Goal: Information Seeking & Learning: Find specific fact

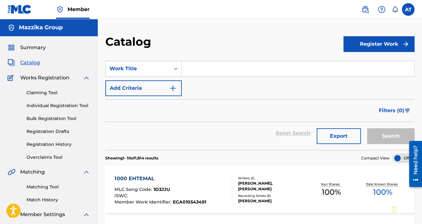
click at [216, 69] on input "Search Form" at bounding box center [298, 68] width 232 height 15
paste input "[PERSON_NAME]"
type input "[PERSON_NAME]"
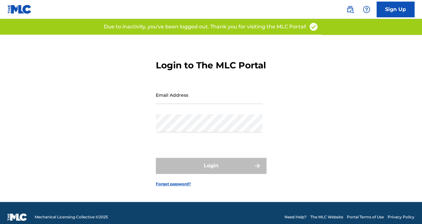
drag, startPoint x: 359, startPoint y: 186, endPoint x: 313, endPoint y: 171, distance: 48.0
click at [359, 187] on div "Login to The MLC Portal Email Address Password Login Forgot password?" at bounding box center [211, 118] width 422 height 167
click at [215, 108] on div "Email Address" at bounding box center [209, 100] width 107 height 28
click at [214, 104] on input "Email Address" at bounding box center [209, 95] width 107 height 18
click at [350, 161] on div "Login to The MLC Portal Email Address Password Login Forgot password?" at bounding box center [211, 118] width 422 height 167
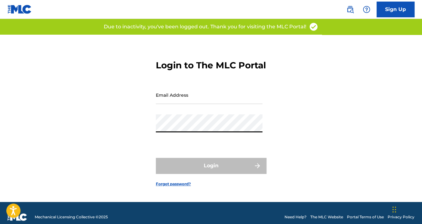
type input "[EMAIL_ADDRESS][DOMAIN_NAME]"
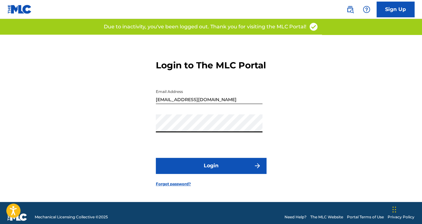
click at [202, 167] on button "Login" at bounding box center [211, 166] width 110 height 16
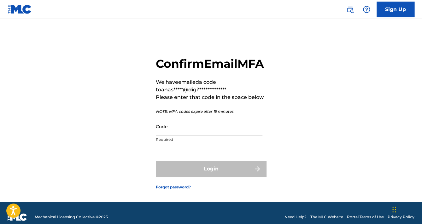
click at [182, 136] on input "Code" at bounding box center [209, 127] width 107 height 18
paste input "843626"
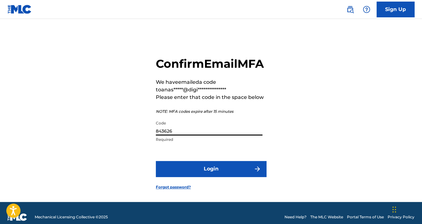
type input "843626"
click at [188, 177] on button "Login" at bounding box center [211, 169] width 110 height 16
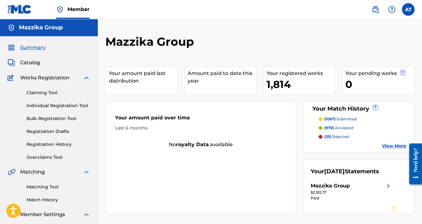
click at [34, 63] on span "Catalog" at bounding box center [30, 63] width 20 height 8
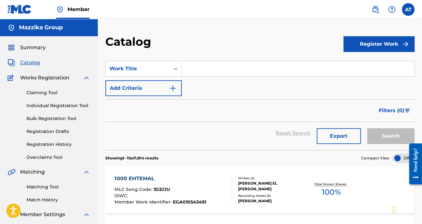
click at [225, 66] on input "Search Form" at bounding box center [298, 68] width 232 height 15
paste input "[PERSON_NAME]"
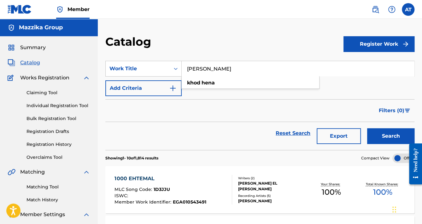
type input "[PERSON_NAME]"
click at [367, 128] on button "Search" at bounding box center [390, 136] width 47 height 16
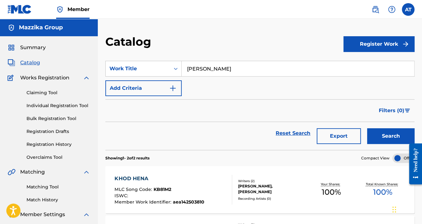
click at [185, 184] on div "KHOD HENA MLC Song Code : KB81M2 ISWC : Member Work Identifier : aea142503810" at bounding box center [158, 190] width 89 height 30
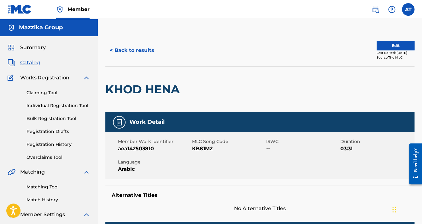
click at [151, 96] on div "KHOD HENA" at bounding box center [144, 89] width 78 height 46
click at [151, 96] on h2 "KHOD HENA" at bounding box center [144, 89] width 78 height 14
click at [151, 96] on div "KHOD HENA" at bounding box center [144, 89] width 78 height 46
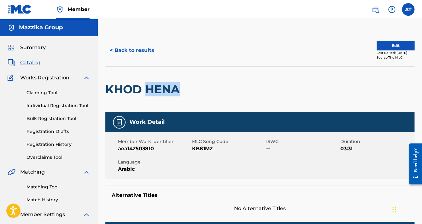
click at [148, 93] on h2 "KHOD HENA" at bounding box center [144, 89] width 78 height 14
click at [203, 149] on span "KB81M2" at bounding box center [228, 149] width 72 height 8
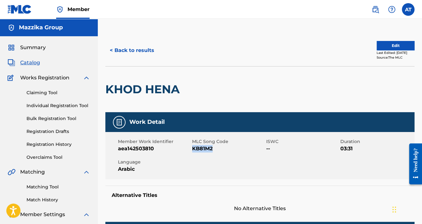
copy span "KB81M2"
click at [135, 146] on span "aea142503810" at bounding box center [154, 149] width 72 height 8
copy span "aea142503810"
click at [136, 47] on button "< Back to results" at bounding box center [131, 51] width 53 height 16
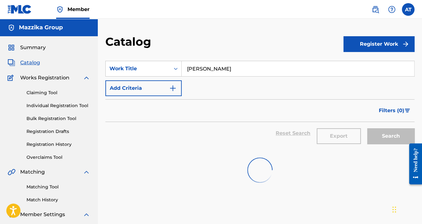
drag, startPoint x: 223, startPoint y: 64, endPoint x: 126, endPoint y: 44, distance: 99.4
click at [126, 44] on div "Catalog Register Work SearchWithCriteria6efb4b2f-8ace-460c-9480-fd8db5a4952a Wo…" at bounding box center [260, 138] width 324 height 206
paste input "Bzemetak"
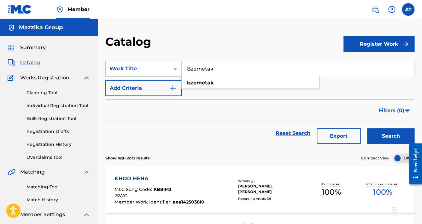
type input "Bzemetak"
click at [367, 128] on button "Search" at bounding box center [390, 136] width 47 height 16
click at [209, 183] on div "BZEMETAK MLC Song Code : BF8DR6 ISWC : Member Work Identifier : LBA0H2012142" at bounding box center [172, 190] width 117 height 30
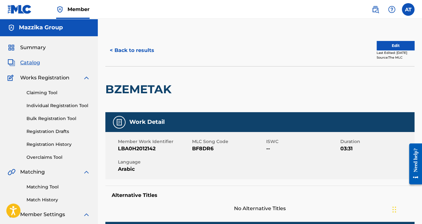
click at [141, 148] on span "LBA0H2012142" at bounding box center [154, 149] width 72 height 8
copy span "LBA0H2012142"
click at [126, 54] on button "< Back to results" at bounding box center [131, 51] width 53 height 16
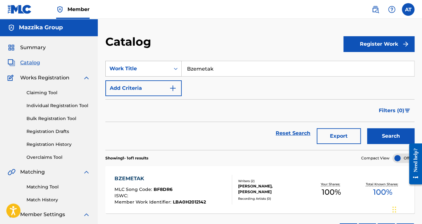
drag, startPoint x: 221, startPoint y: 70, endPoint x: 161, endPoint y: 72, distance: 60.5
click at [161, 72] on div "SearchWithCriteria6efb4b2f-8ace-460c-9480-fd8db5a4952a Work Title Bzemetak" at bounding box center [259, 69] width 309 height 16
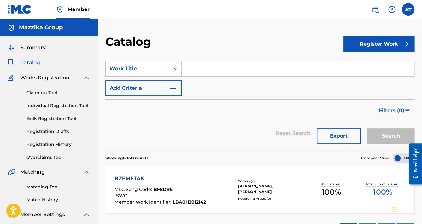
click at [171, 91] on img "Search Form" at bounding box center [173, 88] width 8 height 8
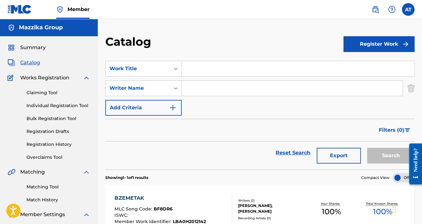
click at [194, 88] on input "Search Form" at bounding box center [292, 88] width 221 height 15
type input "abu"
click at [367, 148] on button "Search" at bounding box center [390, 156] width 47 height 16
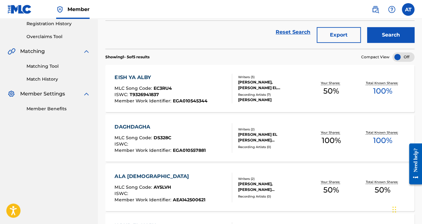
scroll to position [126, 0]
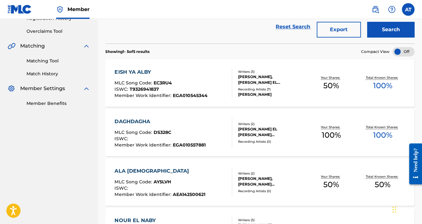
click at [211, 140] on div "DAGHDAGHA MLC Song Code : DS328C ISWC : Member Work Identifier : EGA010557881" at bounding box center [172, 133] width 117 height 30
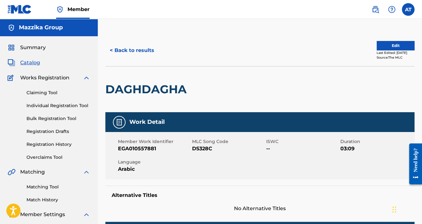
click at [149, 89] on h2 "DAGHDAGHA" at bounding box center [147, 89] width 84 height 14
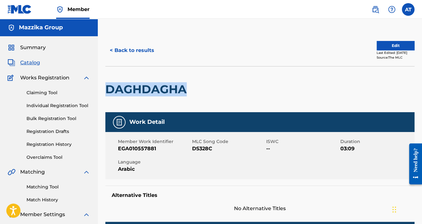
click at [149, 89] on h2 "DAGHDAGHA" at bounding box center [147, 89] width 84 height 14
copy h2 "DAGHDAGHA"
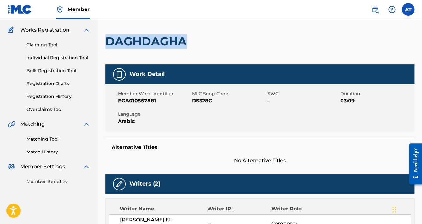
scroll to position [50, 0]
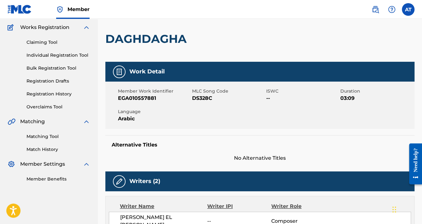
click at [140, 97] on span "EGA010557881" at bounding box center [154, 99] width 72 height 8
click at [140, 98] on span "EGA010557881" at bounding box center [154, 99] width 72 height 8
copy span "EGA010557881"
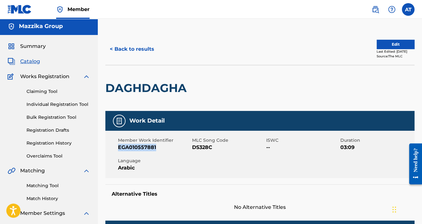
scroll to position [0, 0]
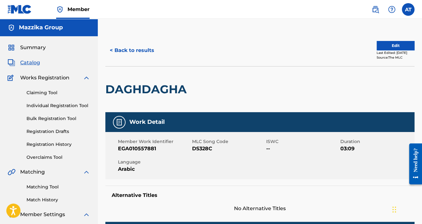
click at [160, 92] on h2 "DAGHDAGHA" at bounding box center [147, 89] width 84 height 14
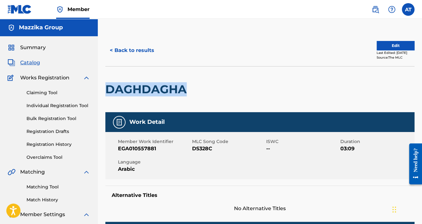
click at [160, 92] on h2 "DAGHDAGHA" at bounding box center [147, 89] width 84 height 14
copy h2 "DAGHDAGHA"
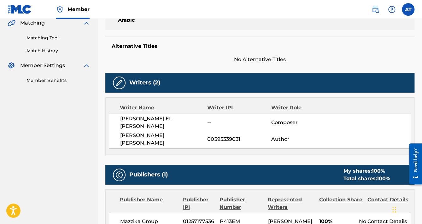
scroll to position [151, 0]
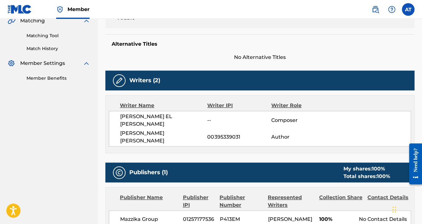
click at [228, 133] on span "00395339031" at bounding box center [239, 137] width 64 height 8
copy span "00395339031"
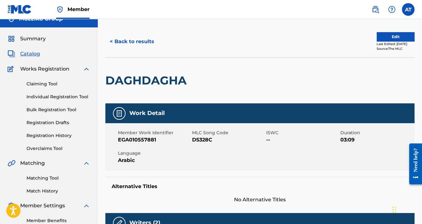
scroll to position [0, 0]
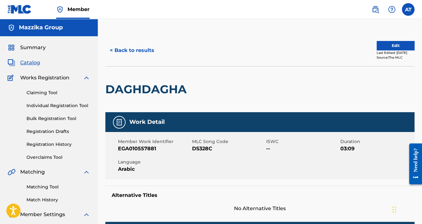
click at [139, 50] on button "< Back to results" at bounding box center [131, 51] width 53 height 16
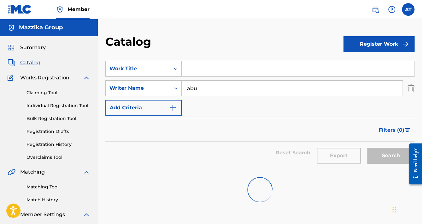
click at [204, 70] on input "Search Form" at bounding box center [298, 68] width 232 height 15
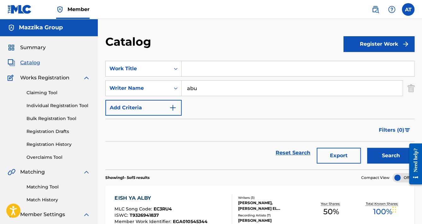
paste input "Bzemetak"
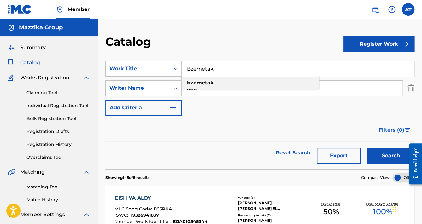
type input "Bzemetak"
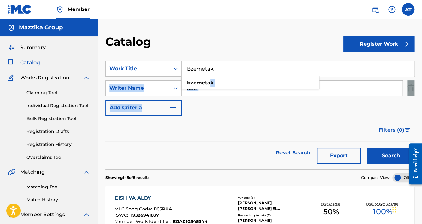
drag, startPoint x: 209, startPoint y: 88, endPoint x: 195, endPoint y: 100, distance: 18.3
click at [194, 100] on div "SearchWithCriteria6efb4b2f-8ace-460c-9480-fd8db5a4952a Work Title Bzemetak bzem…" at bounding box center [259, 88] width 309 height 55
click at [204, 94] on input "abu" at bounding box center [292, 88] width 221 height 15
click at [203, 93] on input "abu" at bounding box center [292, 88] width 221 height 15
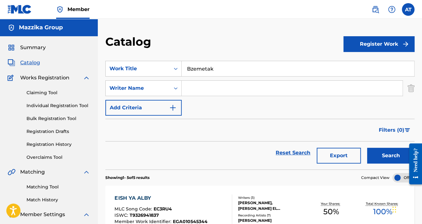
click at [367, 148] on button "Search" at bounding box center [390, 156] width 47 height 16
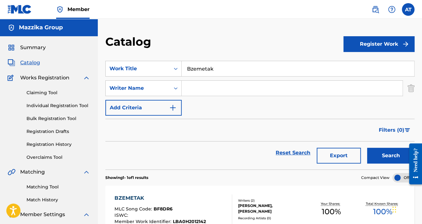
click at [204, 200] on div "BZEMETAK" at bounding box center [159, 198] width 91 height 8
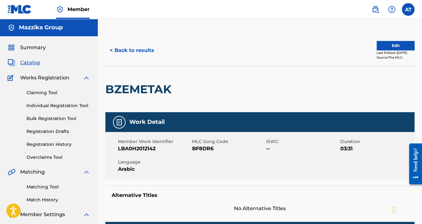
click at [130, 94] on h2 "BZEMETAK" at bounding box center [139, 89] width 69 height 14
copy h2 "BZEMETAK"
click at [194, 147] on span "BF8DR6" at bounding box center [228, 149] width 72 height 8
click at [195, 147] on span "BF8DR6" at bounding box center [228, 149] width 72 height 8
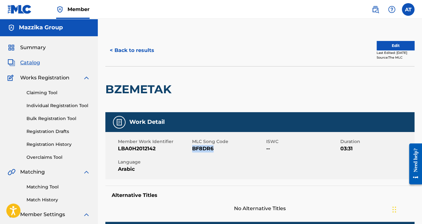
copy span "BF8DR6"
click at [132, 150] on span "LBA0H2012142" at bounding box center [154, 149] width 72 height 8
click at [132, 149] on span "LBA0H2012142" at bounding box center [154, 149] width 72 height 8
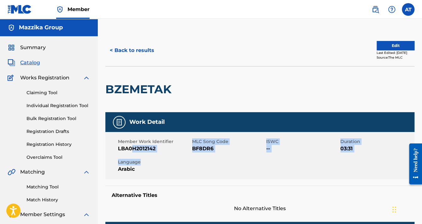
drag, startPoint x: 131, startPoint y: 149, endPoint x: 142, endPoint y: 155, distance: 12.9
click at [142, 155] on div "Member Work Identifier LBA0H2012142 MLC Song Code BF8DR6 ISWC -- Duration 03:31…" at bounding box center [259, 155] width 309 height 47
click at [141, 154] on div "Member Work Identifier LBA0H2012142 MLC Song Code BF8DR6 ISWC -- Duration 03:31…" at bounding box center [259, 155] width 309 height 47
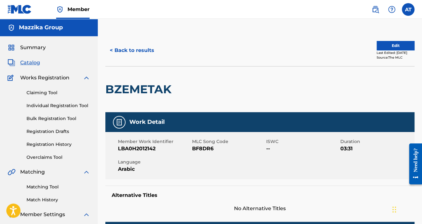
click at [140, 150] on span "LBA0H2012142" at bounding box center [154, 149] width 72 height 8
click at [146, 52] on button "< Back to results" at bounding box center [131, 51] width 53 height 16
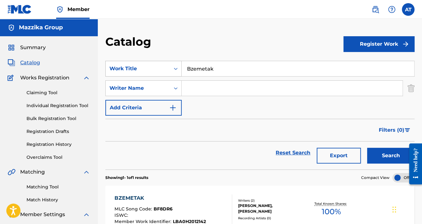
drag, startPoint x: 222, startPoint y: 69, endPoint x: 154, endPoint y: 64, distance: 68.3
click at [161, 66] on div "SearchWithCriteria6efb4b2f-8ace-460c-9480-fd8db5a4952a Work Title Bzemetak" at bounding box center [259, 69] width 309 height 16
paste input "Itharena"
type input "Itharena"
click at [367, 148] on button "Search" at bounding box center [390, 156] width 47 height 16
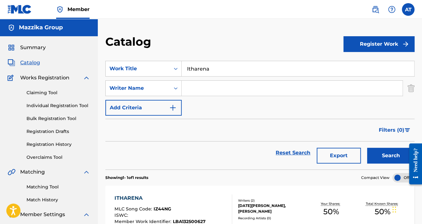
click at [161, 189] on div "ITHARENA MLC Song Code : IZ44NG ISWC : Member Work Identifier : LBA132500627 Wr…" at bounding box center [259, 209] width 309 height 47
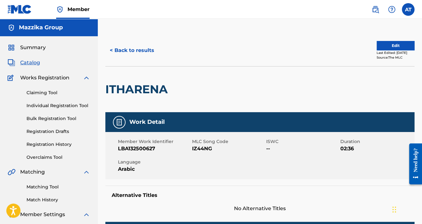
click at [132, 89] on h2 "ITHARENA" at bounding box center [138, 89] width 66 height 14
drag, startPoint x: 203, startPoint y: 141, endPoint x: 200, endPoint y: 146, distance: 4.9
click at [200, 146] on div "MLC Song Code IZ44NG" at bounding box center [229, 145] width 74 height 14
click at [199, 147] on span "IZ44NG" at bounding box center [228, 149] width 72 height 8
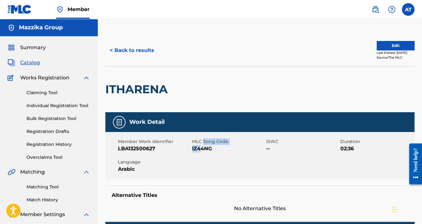
click at [199, 147] on span "IZ44NG" at bounding box center [228, 149] width 72 height 8
click at [200, 147] on span "IZ44NG" at bounding box center [228, 149] width 72 height 8
click at [140, 149] on span "LBA132500627" at bounding box center [154, 149] width 72 height 8
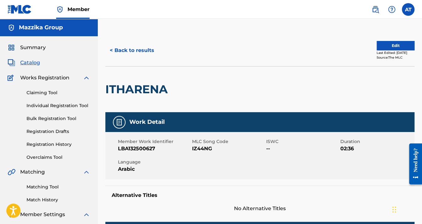
click at [147, 43] on div "< Back to results Edit Last Edited: [DATE] Source: The MLC" at bounding box center [259, 51] width 309 height 32
click at [147, 47] on button "< Back to results" at bounding box center [131, 51] width 53 height 16
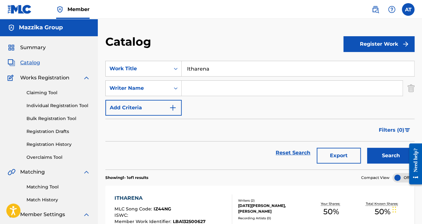
drag, startPoint x: 211, startPoint y: 70, endPoint x: 173, endPoint y: 60, distance: 39.9
click at [174, 61] on div "SearchWithCriteria6efb4b2f-8ace-460c-9480-fd8db5a4952a Work Title Itharena" at bounding box center [259, 69] width 309 height 16
paste input "Kol [PERSON_NAME] Feha Helw"
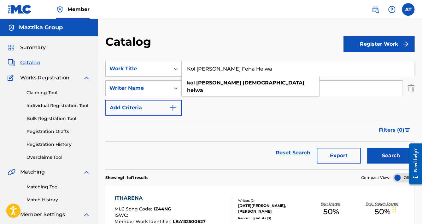
type input "Kol [PERSON_NAME] Feha Helwa"
click at [367, 148] on button "Search" at bounding box center [390, 156] width 47 height 16
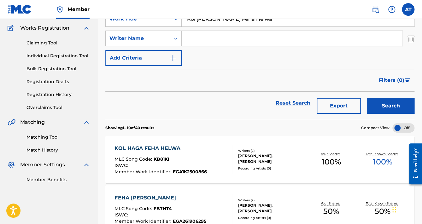
scroll to position [50, 0]
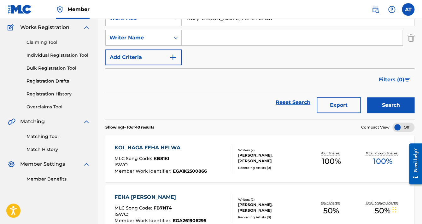
click at [219, 155] on div "KOL [PERSON_NAME] FEHA HELWA MLC Song Code : KB81KI ISWC : Member Work Identifi…" at bounding box center [172, 159] width 117 height 30
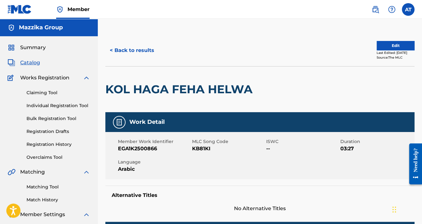
click at [159, 89] on h2 "KOL HAGA FEHA HELWA" at bounding box center [180, 89] width 150 height 14
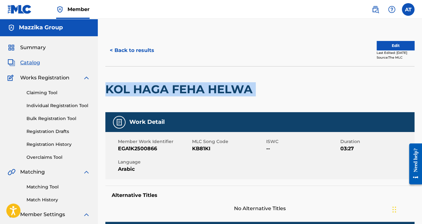
click at [159, 89] on h2 "KOL HAGA FEHA HELWA" at bounding box center [180, 89] width 150 height 14
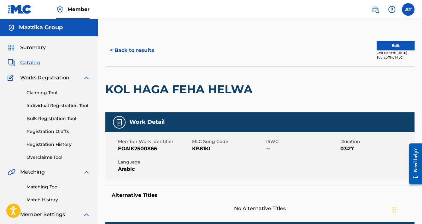
click at [210, 147] on span "KB81KI" at bounding box center [228, 149] width 72 height 8
click at [206, 148] on span "KB81KI" at bounding box center [228, 149] width 72 height 8
click at [127, 147] on span "EGA1K2500866" at bounding box center [154, 149] width 72 height 8
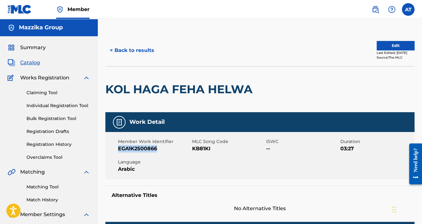
click at [127, 147] on span "EGA1K2500866" at bounding box center [154, 149] width 72 height 8
click at [136, 50] on button "< Back to results" at bounding box center [131, 51] width 53 height 16
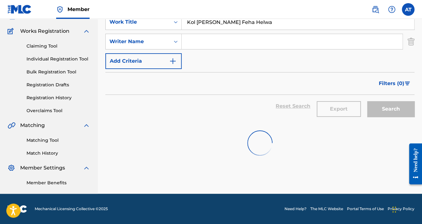
scroll to position [50, 0]
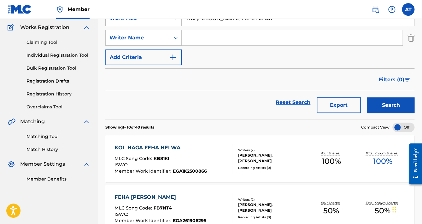
paste input "Helw El Tan"
drag, startPoint x: 245, startPoint y: 23, endPoint x: 133, endPoint y: 22, distance: 112.2
click at [135, 23] on div "SearchWithCriteria6efb4b2f-8ace-460c-9480-fd8db5a4952a Work Title Kol [PERSON_N…" at bounding box center [259, 18] width 309 height 16
type input "Helw El Tan"
click at [367, 97] on button "Search" at bounding box center [390, 105] width 47 height 16
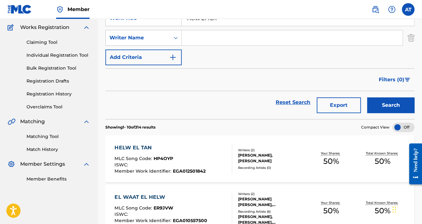
click at [172, 141] on div "HELW EL TAN MLC Song Code : HP4OYP ISWC : Member Work Identifier : EGA012501842…" at bounding box center [259, 158] width 309 height 47
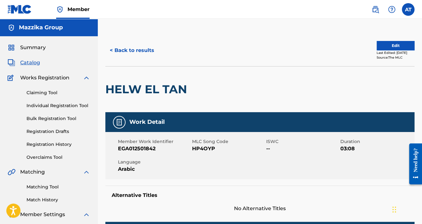
click at [147, 90] on h2 "HELW EL TAN" at bounding box center [147, 89] width 85 height 14
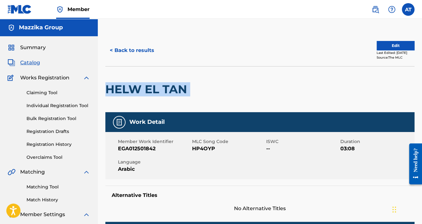
click at [147, 90] on h2 "HELW EL TAN" at bounding box center [147, 89] width 85 height 14
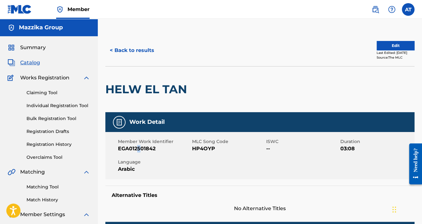
click at [139, 150] on span "EGA012501842" at bounding box center [154, 149] width 72 height 8
click at [212, 146] on span "HP4OYP" at bounding box center [228, 149] width 72 height 8
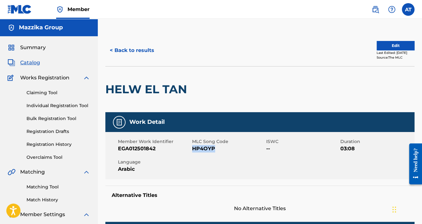
click at [136, 44] on button "< Back to results" at bounding box center [131, 51] width 53 height 16
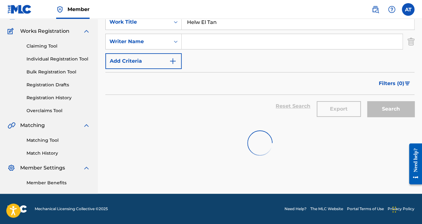
scroll to position [50, 0]
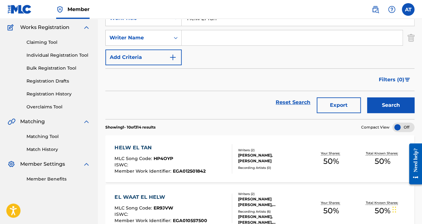
paste input "Men El Sabt Lel Khames"
drag, startPoint x: 224, startPoint y: 20, endPoint x: 118, endPoint y: 14, distance: 106.3
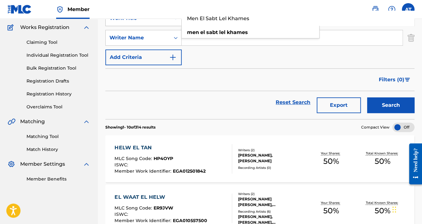
type input "Men El Sabt Lel Khames"
click at [367, 97] on button "Search" at bounding box center [390, 105] width 47 height 16
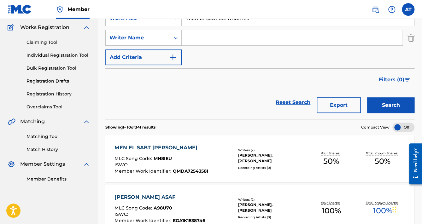
click at [156, 141] on div "MEN EL SABT LEL KHAMES MLC Song Code : MN8IEU ISWC : Member Work Identifier : Q…" at bounding box center [259, 158] width 309 height 47
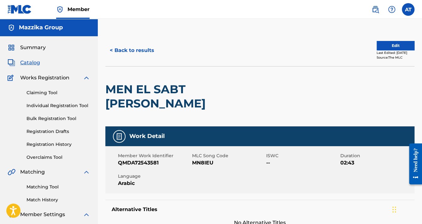
click at [163, 98] on div "MEN EL SABT [PERSON_NAME]" at bounding box center [197, 96] width 185 height 60
click at [162, 97] on div "MEN EL SABT [PERSON_NAME]" at bounding box center [197, 96] width 185 height 60
click at [161, 95] on h2 "MEN EL SABT [PERSON_NAME]" at bounding box center [197, 96] width 185 height 28
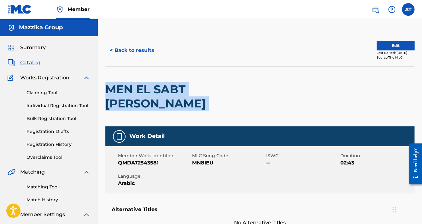
click at [161, 95] on h2 "MEN EL SABT [PERSON_NAME]" at bounding box center [197, 96] width 185 height 28
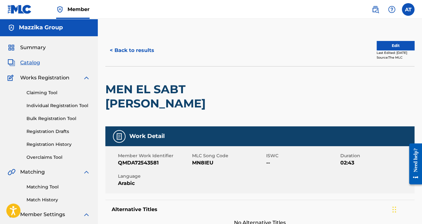
click at [149, 159] on span "QMDA72543581" at bounding box center [154, 163] width 72 height 8
click at [204, 159] on span "MN8IEU" at bounding box center [228, 163] width 72 height 8
click at [205, 159] on span "MN8IEU" at bounding box center [228, 163] width 72 height 8
click at [137, 50] on button "< Back to results" at bounding box center [131, 51] width 53 height 16
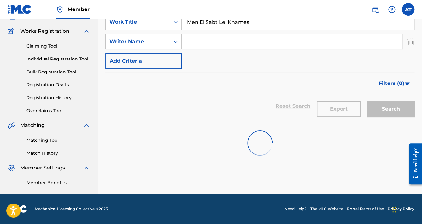
scroll to position [50, 0]
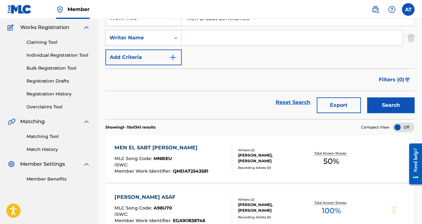
click at [248, 27] on div "SearchWithCriteria6efb4b2f-8ace-460c-9480-fd8db5a4952a Work Title Men El Sabt L…" at bounding box center [259, 37] width 309 height 55
drag, startPoint x: 252, startPoint y: 21, endPoint x: 114, endPoint y: 19, distance: 138.0
click at [115, 20] on div "SearchWithCriteria6efb4b2f-8ace-460c-9480-fd8db5a4952a Work Title Men El Sabt L…" at bounding box center [259, 18] width 309 height 16
paste input "ayetAazesh"
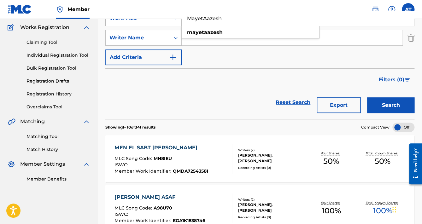
type input "MayetAazesh"
click at [367, 97] on button "Search" at bounding box center [390, 105] width 47 height 16
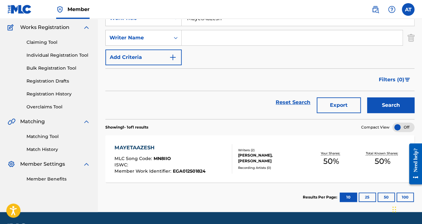
click at [173, 144] on div "MAYETAAZESH" at bounding box center [159, 148] width 91 height 8
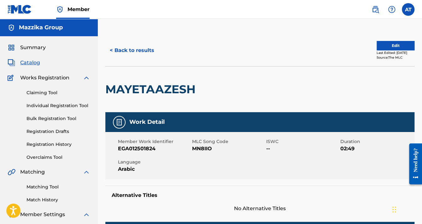
click at [144, 88] on h2 "MAYETAAZESH" at bounding box center [151, 89] width 93 height 14
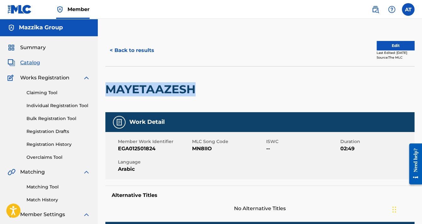
click at [144, 87] on h2 "MAYETAAZESH" at bounding box center [151, 89] width 93 height 14
click at [150, 89] on h2 "MAYETAAZESH" at bounding box center [151, 89] width 93 height 14
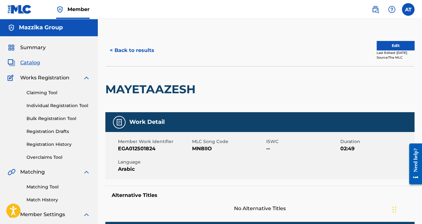
click at [142, 150] on span "EGA012501824" at bounding box center [154, 149] width 72 height 8
click at [198, 147] on span "MN8IIO" at bounding box center [228, 149] width 72 height 8
click at [134, 54] on button "< Back to results" at bounding box center [131, 51] width 53 height 16
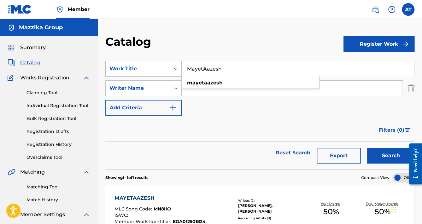
drag, startPoint x: 229, startPoint y: 71, endPoint x: 159, endPoint y: 66, distance: 70.5
click at [159, 66] on div "SearchWithCriteria6efb4b2f-8ace-460c-9480-fd8db5a4952a Work Title MayetAazesh m…" at bounding box center [259, 69] width 309 height 16
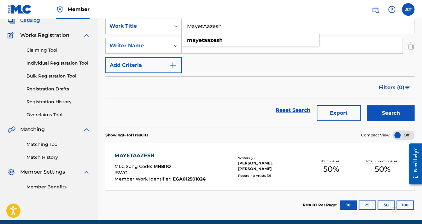
scroll to position [18, 0]
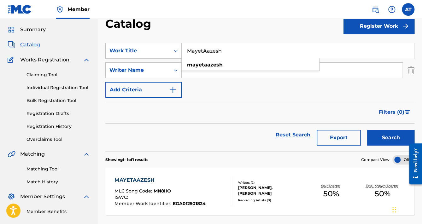
click at [221, 46] on input "MayetAazesh" at bounding box center [298, 50] width 232 height 15
click at [223, 47] on input "MayetAazesh" at bounding box center [298, 50] width 232 height 15
paste input "HA2FEL TELEPHONY"
type input "HA2FEL TELEPHONY"
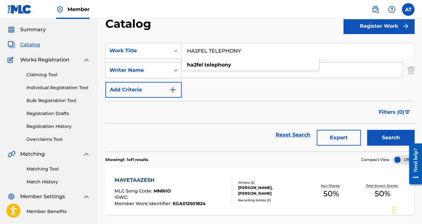
click at [367, 130] on button "Search" at bounding box center [390, 138] width 47 height 16
click at [169, 175] on div "HA2FEL TELEPHONY MLC Song Code : HP5BKE ISWC : Member Work Identifier : LBA0825…" at bounding box center [259, 191] width 309 height 47
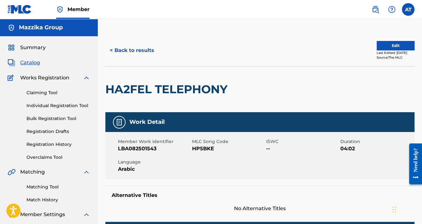
click at [153, 88] on h2 "HA2FEL TELEPHONY" at bounding box center [167, 89] width 125 height 14
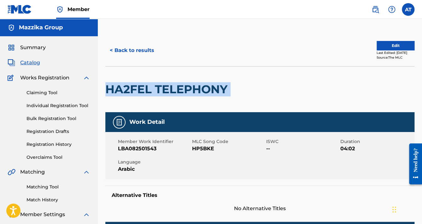
click at [153, 88] on h2 "HA2FEL TELEPHONY" at bounding box center [167, 89] width 125 height 14
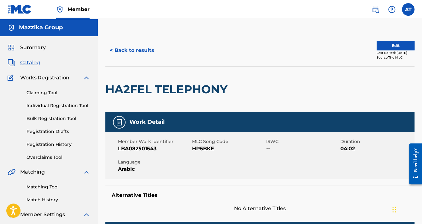
click at [136, 147] on span "LBA082501543" at bounding box center [154, 149] width 72 height 8
click at [205, 148] on span "HP5BKE" at bounding box center [228, 149] width 72 height 8
click at [204, 147] on span "HP5BKE" at bounding box center [228, 149] width 72 height 8
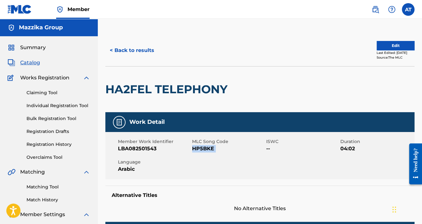
click at [204, 147] on span "HP5BKE" at bounding box center [228, 149] width 72 height 8
click at [132, 54] on button "< Back to results" at bounding box center [131, 51] width 53 height 16
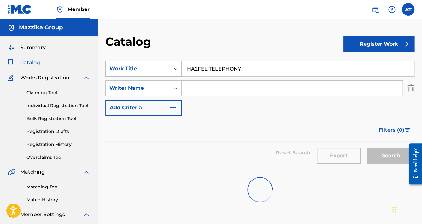
scroll to position [18, 0]
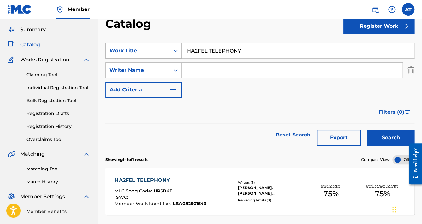
drag, startPoint x: 240, startPoint y: 53, endPoint x: 160, endPoint y: 49, distance: 80.2
click at [160, 49] on div "SearchWithCriteria6efb4b2f-8ace-460c-9480-fd8db5a4952a Work Title HA2FEL TELEPH…" at bounding box center [259, 51] width 309 height 16
paste input "TEHID ELMA3BAD"
type input "TEHID ELMA3BAD"
click at [367, 130] on button "Search" at bounding box center [390, 138] width 47 height 16
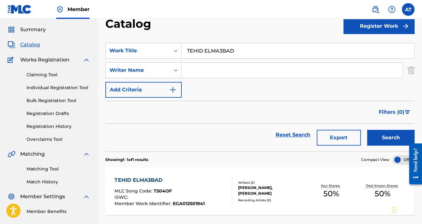
click at [180, 177] on div "TEHID ELMA3BAD" at bounding box center [159, 180] width 90 height 8
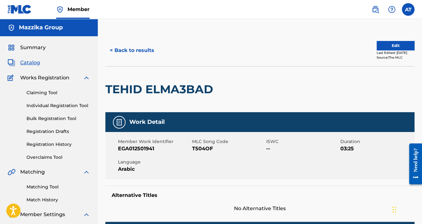
click at [200, 152] on span "T504OF" at bounding box center [228, 149] width 72 height 8
click at [137, 145] on span "EGA012501941" at bounding box center [154, 149] width 72 height 8
click at [142, 51] on button "< Back to results" at bounding box center [131, 51] width 53 height 16
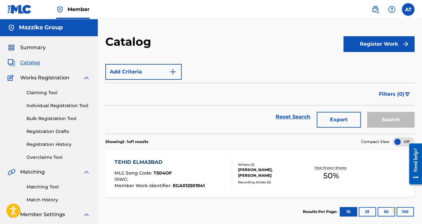
scroll to position [18, 0]
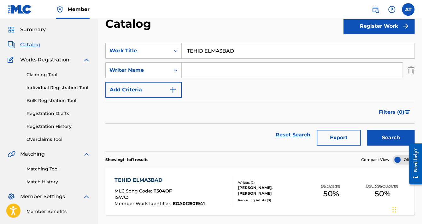
drag, startPoint x: 247, startPoint y: 46, endPoint x: 171, endPoint y: 42, distance: 76.1
click at [171, 42] on section "SearchWithCriteria6efb4b2f-8ace-460c-9480-fd8db5a4952a Work Title TEHID ELMA3BA…" at bounding box center [259, 93] width 309 height 116
paste input "MESH MOSTAHEL"
type input "MESH MOSTAHEL"
click at [367, 130] on button "Search" at bounding box center [390, 138] width 47 height 16
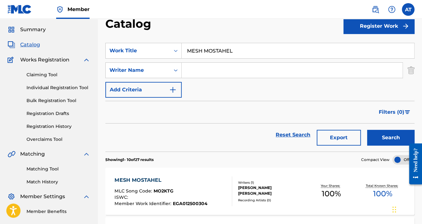
click at [201, 182] on div "MESH MOSTAHEL" at bounding box center [160, 180] width 93 height 8
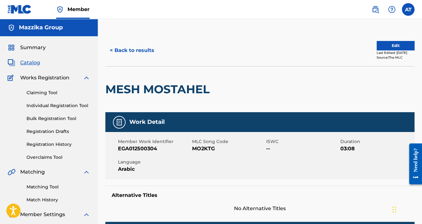
click at [155, 145] on span "EGA012500304" at bounding box center [154, 149] width 72 height 8
click at [137, 52] on button "< Back to results" at bounding box center [131, 51] width 53 height 16
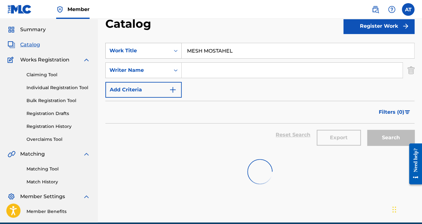
drag, startPoint x: 245, startPoint y: 52, endPoint x: 116, endPoint y: 43, distance: 129.5
click at [116, 43] on div "SearchWithCriteria6efb4b2f-8ace-460c-9480-fd8db5a4952a Work Title MESH MOSTAHEL" at bounding box center [259, 51] width 309 height 16
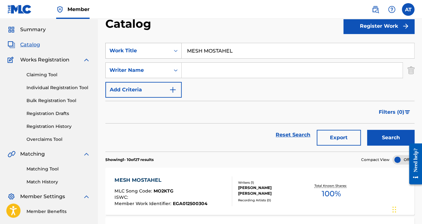
paste input "[PERSON_NAME]"
type input "[PERSON_NAME]"
click at [243, 43] on div "[PERSON_NAME]" at bounding box center [298, 51] width 233 height 16
click at [395, 137] on button "Search" at bounding box center [390, 138] width 47 height 16
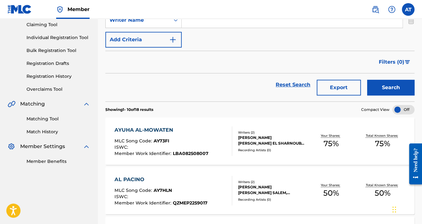
scroll to position [68, 0]
click at [190, 136] on div "AYUHA AL-MOWATEN MLC Song Code : AY73FI ISWC : Member Work Identifier : LBA0825…" at bounding box center [161, 141] width 94 height 30
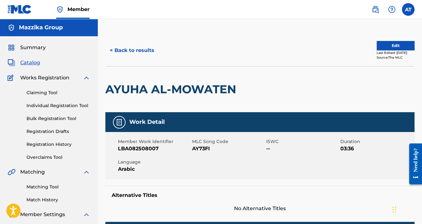
click at [165, 91] on h2 "AYUHA AL-MOWATEN" at bounding box center [172, 89] width 134 height 14
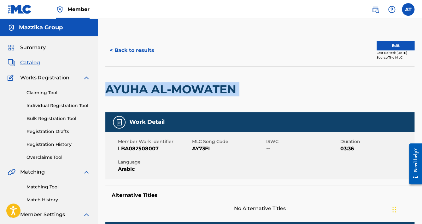
click at [165, 91] on h2 "AYUHA AL-MOWATEN" at bounding box center [172, 89] width 134 height 14
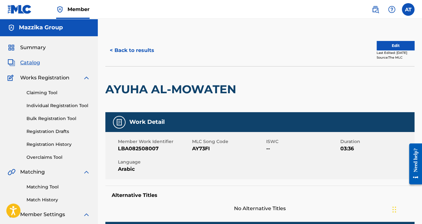
drag, startPoint x: 147, startPoint y: 145, endPoint x: 155, endPoint y: 151, distance: 10.0
click at [147, 145] on span "LBA082508007" at bounding box center [154, 149] width 72 height 8
click at [205, 152] on span "AY73FI" at bounding box center [228, 149] width 72 height 8
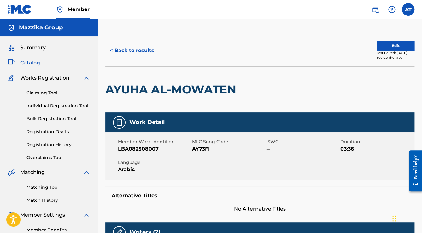
click at [131, 59] on div "< Back to results Edit Last Edited: [DATE] Source: The MLC" at bounding box center [259, 51] width 309 height 32
click at [128, 53] on button "< Back to results" at bounding box center [131, 51] width 53 height 16
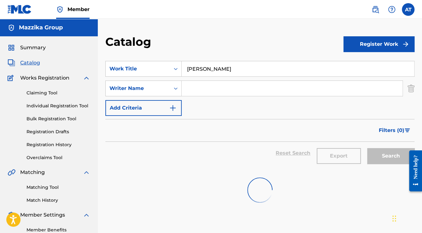
scroll to position [38, 0]
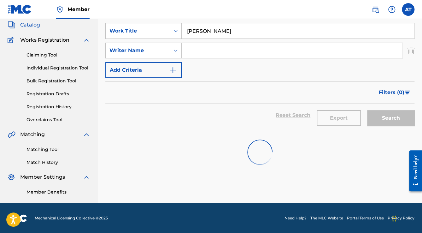
drag, startPoint x: 247, startPoint y: 34, endPoint x: 136, endPoint y: 22, distance: 112.4
click at [136, 23] on div "SearchWithCriteria6efb4b2f-8ace-460c-9480-fd8db5a4952a Work Title Ayuha Al-Mowa…" at bounding box center [259, 31] width 309 height 16
paste input "ENHEYAR"
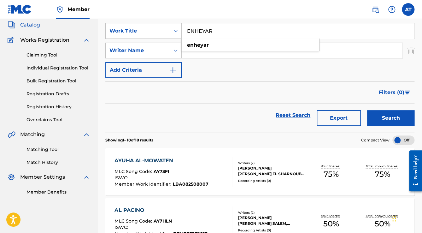
type input "ENHEYAR"
click at [367, 110] on button "Search" at bounding box center [390, 118] width 47 height 16
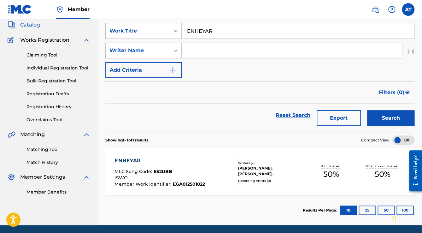
click at [199, 164] on div "ENHEYAR MLC Song Code : ES2UBB ISWC : Member Work Identifier : EGA012501822" at bounding box center [159, 172] width 90 height 30
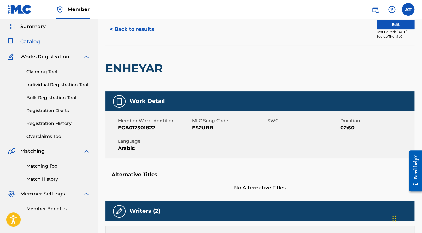
scroll to position [50, 0]
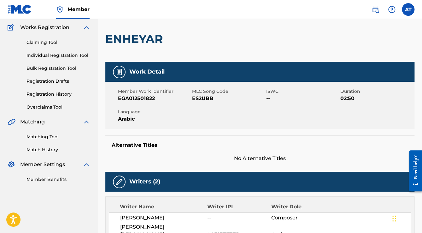
click at [143, 100] on span "EGA012501822" at bounding box center [154, 99] width 72 height 8
click at [200, 97] on span "ES2UBB" at bounding box center [228, 99] width 72 height 8
